Goal: Obtain resource: Obtain resource

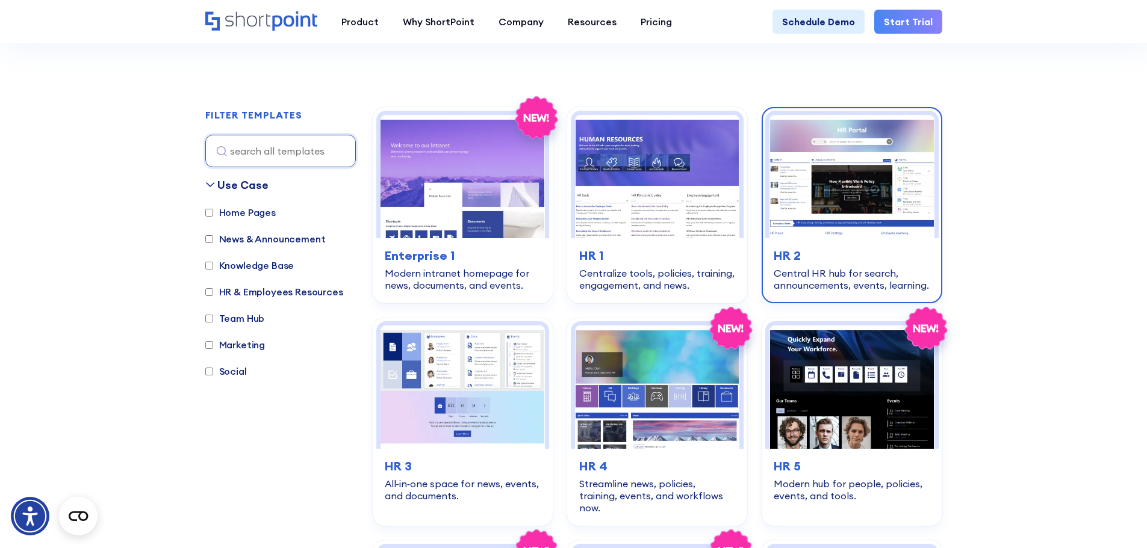
scroll to position [313, 0]
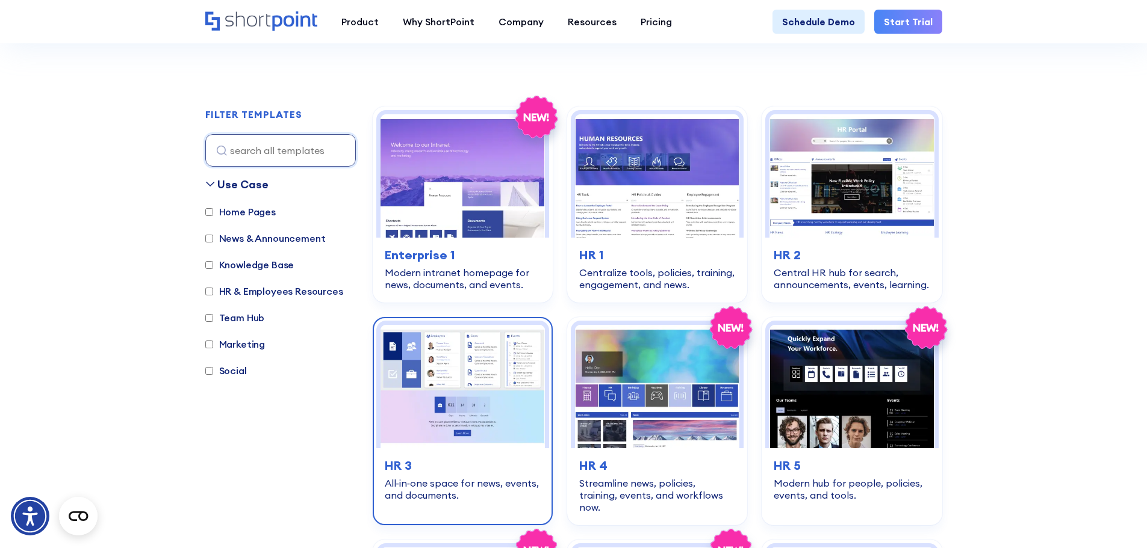
click at [465, 408] on img at bounding box center [462, 386] width 164 height 123
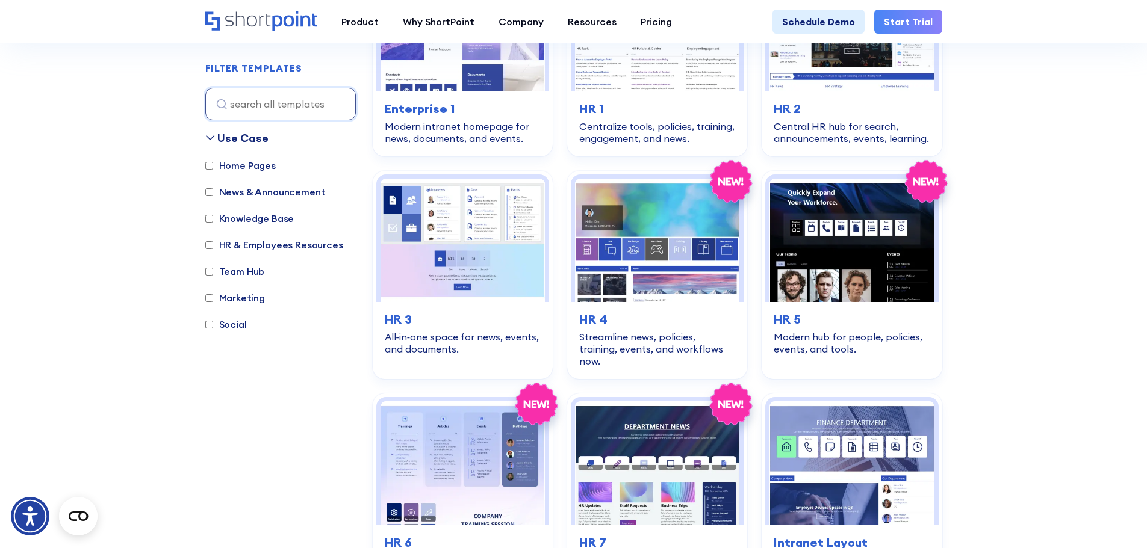
scroll to position [458, 0]
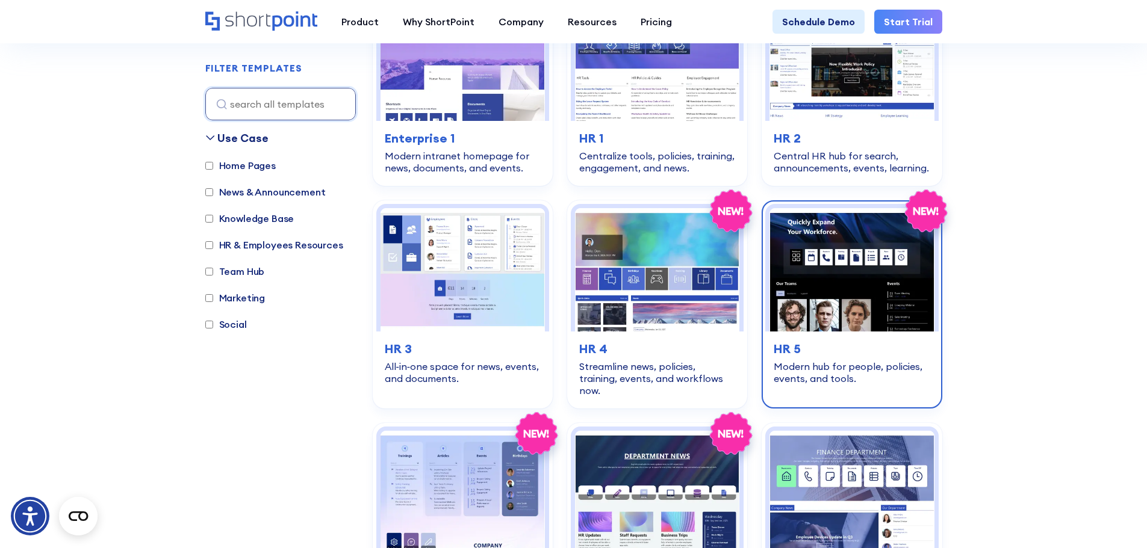
scroll to position [462, 0]
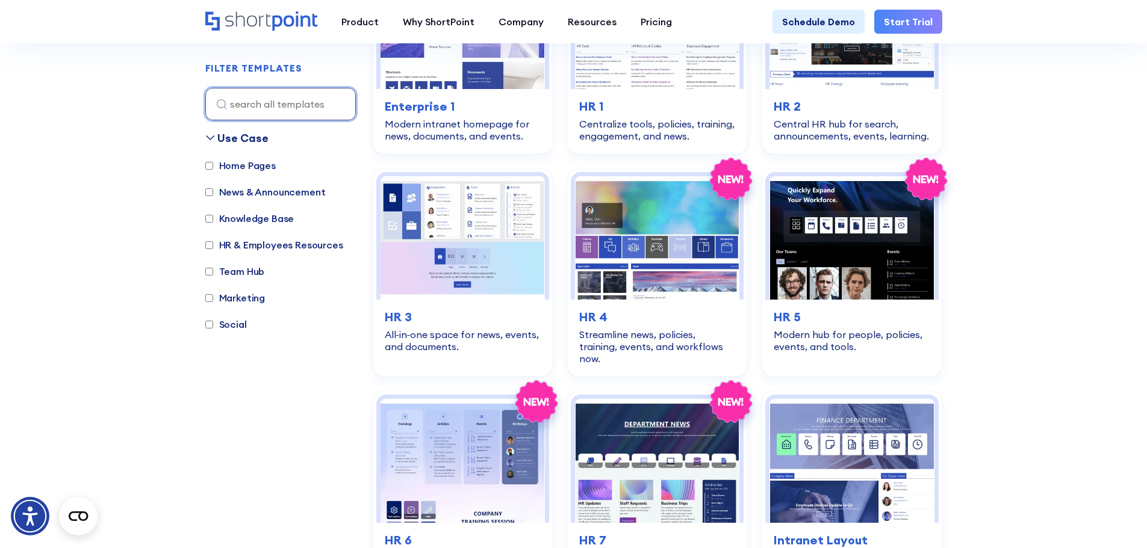
click at [267, 93] on input at bounding box center [280, 104] width 150 height 33
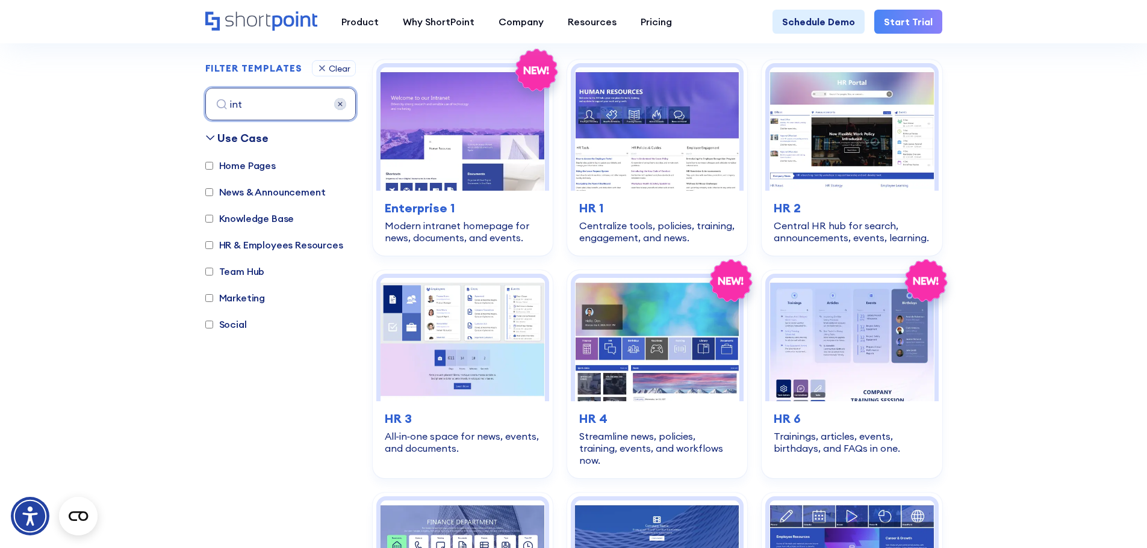
scroll to position [359, 0]
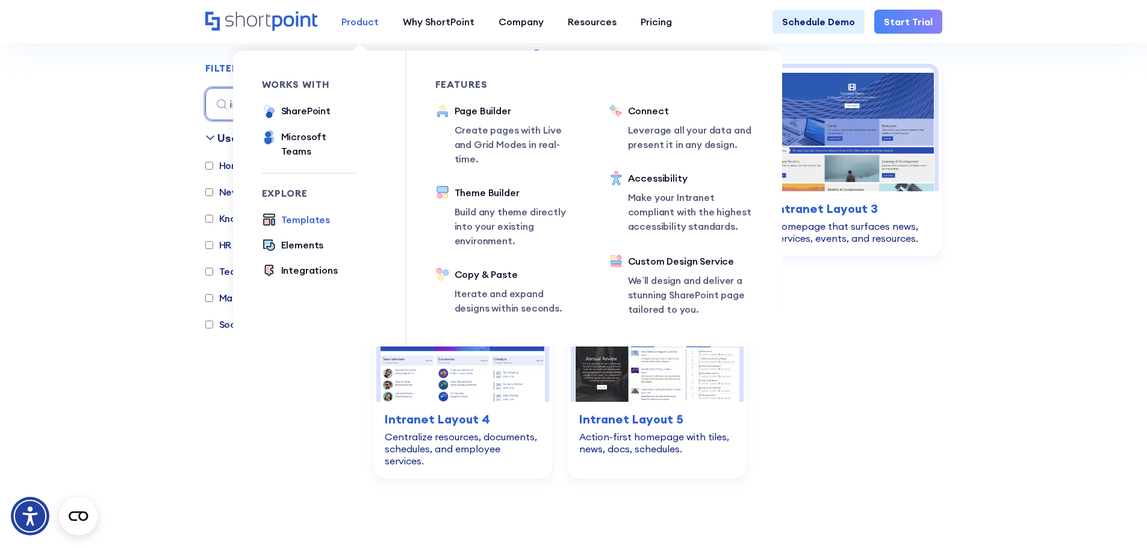
type input "int"
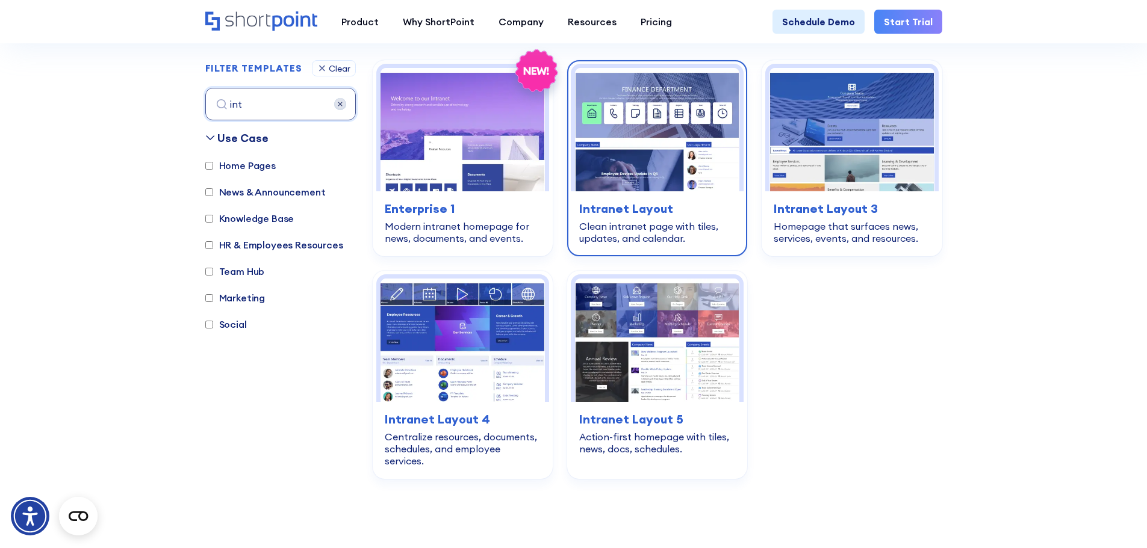
click at [627, 172] on img at bounding box center [657, 129] width 164 height 123
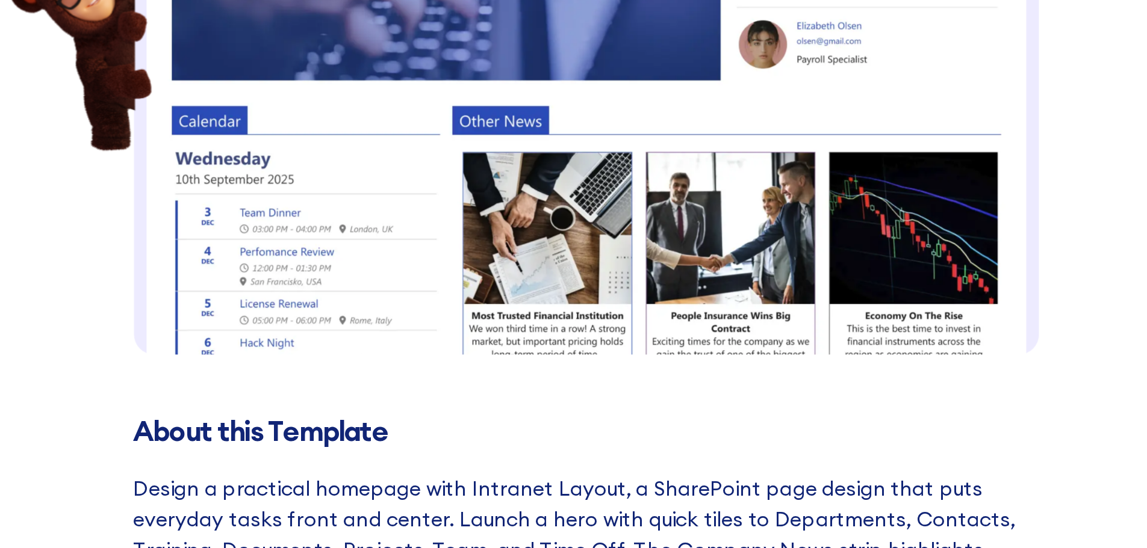
scroll to position [188, 0]
